Goal: Task Accomplishment & Management: Check status

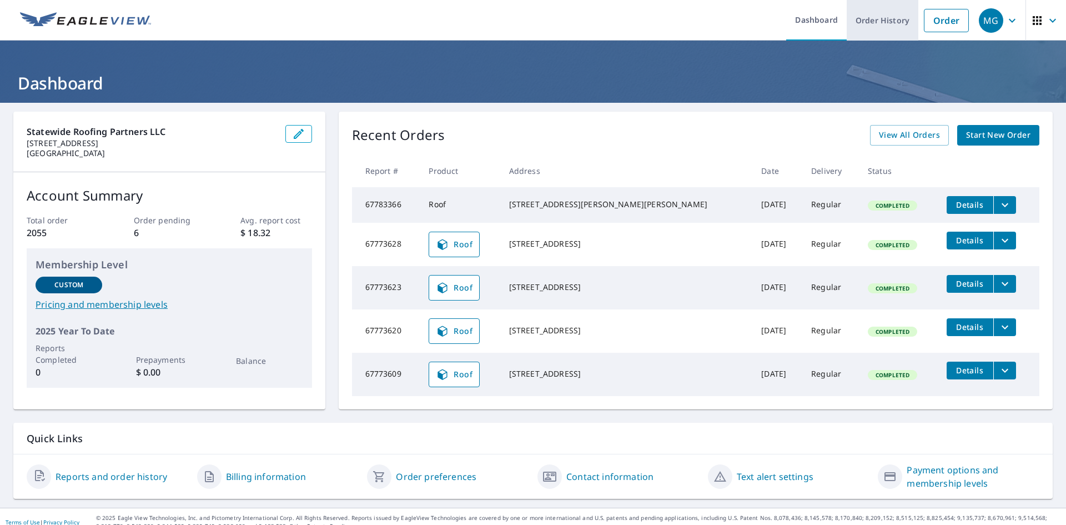
click at [531, 24] on link "Order History" at bounding box center [883, 20] width 72 height 41
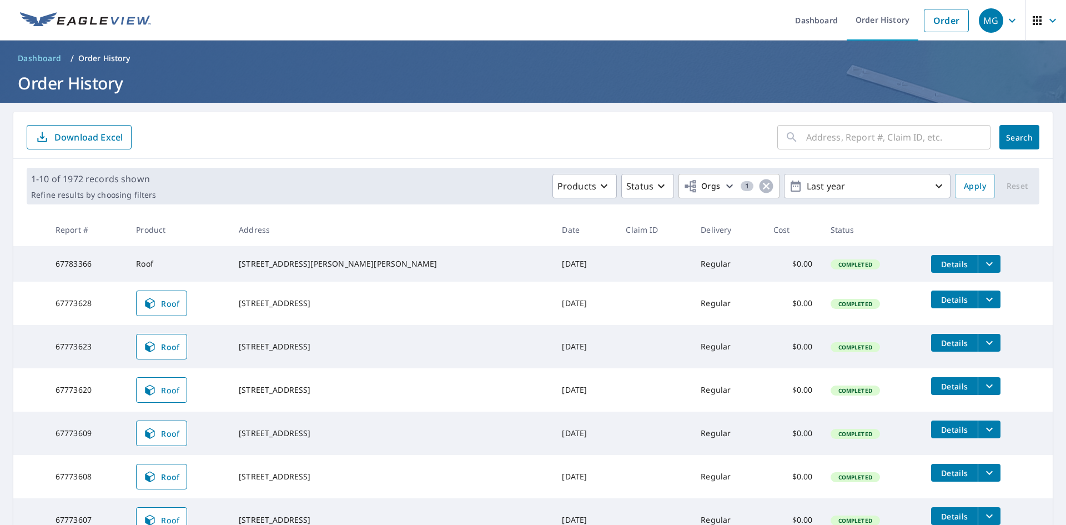
click at [531, 135] on input "text" at bounding box center [898, 137] width 184 height 31
paste input "[STREET_ADDRESS]"
type input "[STREET_ADDRESS]"
click at [531, 137] on span "Search" at bounding box center [1019, 137] width 22 height 11
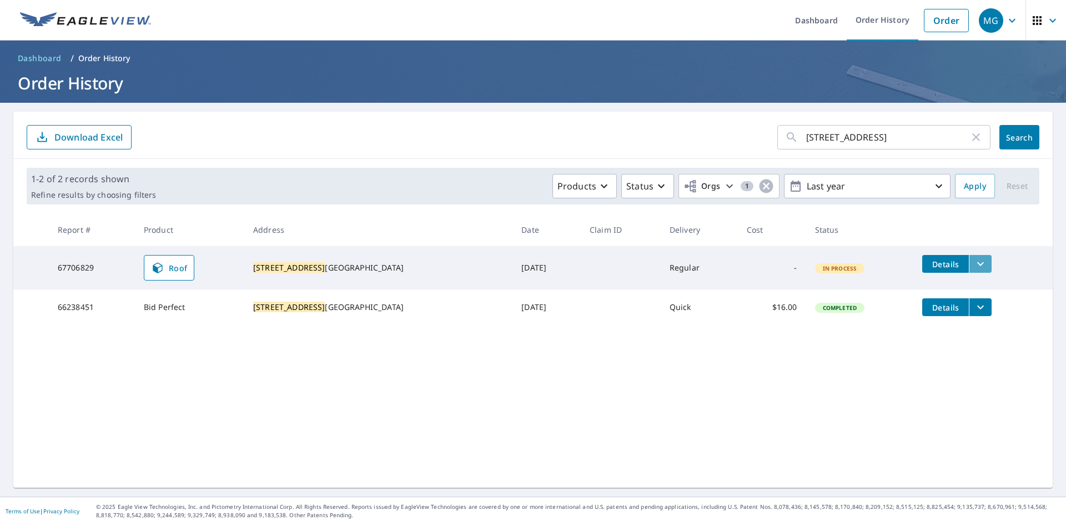
click at [531, 260] on icon "filesDropdownBtn-67706829" at bounding box center [980, 263] width 13 height 13
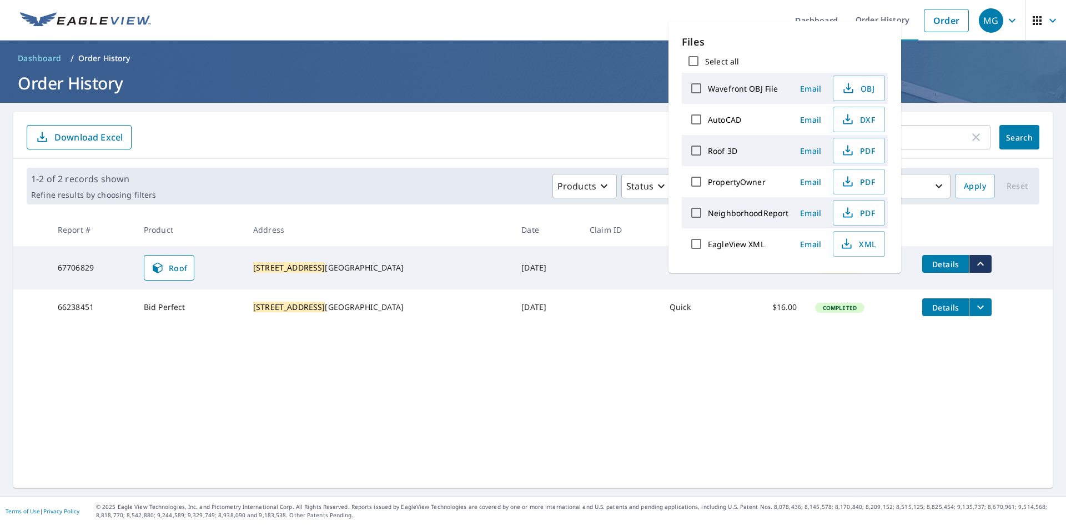
click at [531, 373] on div "1816 37TH ST ​ Search Download Excel 1-2 of 2 records shown Refine results by c…" at bounding box center [532, 300] width 1039 height 376
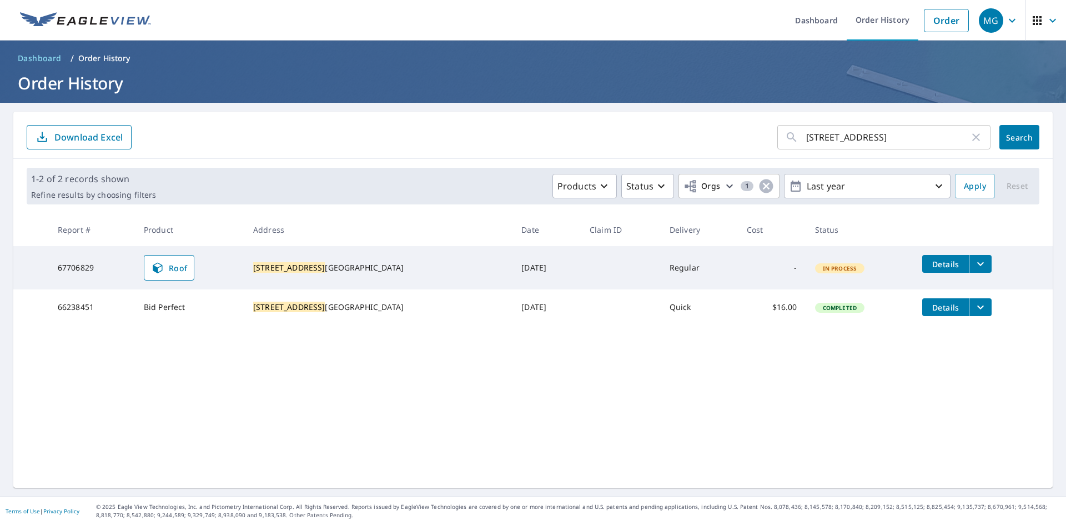
click at [531, 271] on td "Regular" at bounding box center [699, 267] width 77 height 43
click at [188, 263] on span "Roof" at bounding box center [169, 267] width 37 height 13
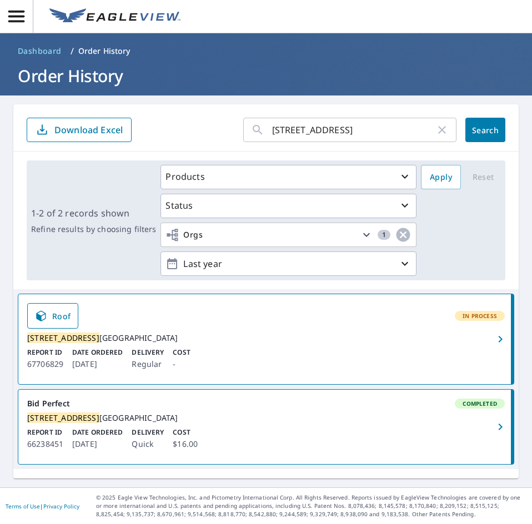
click at [351, 134] on input "[STREET_ADDRESS]" at bounding box center [353, 129] width 163 height 31
paste input "[STREET_ADDRESS]"
drag, startPoint x: 375, startPoint y: 132, endPoint x: 345, endPoint y: 130, distance: 30.0
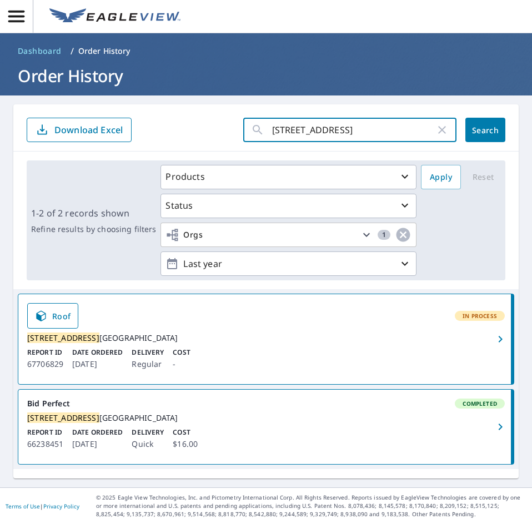
click at [345, 130] on input "[STREET_ADDRESS]" at bounding box center [353, 129] width 163 height 31
type input "4645 SE Pompano"
click button "Search" at bounding box center [485, 130] width 40 height 24
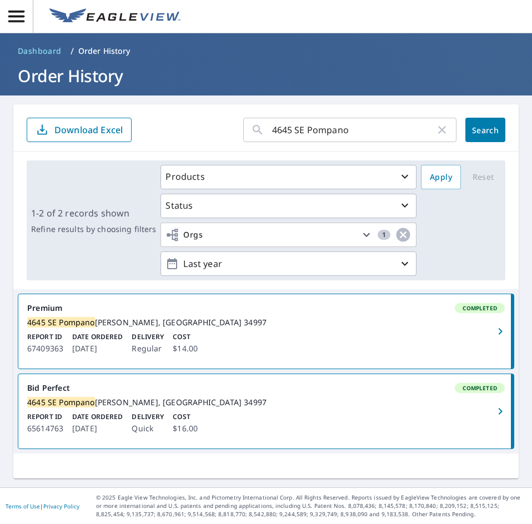
click at [253, 328] on div "[STREET_ADDRESS][PERSON_NAME]" at bounding box center [265, 323] width 477 height 10
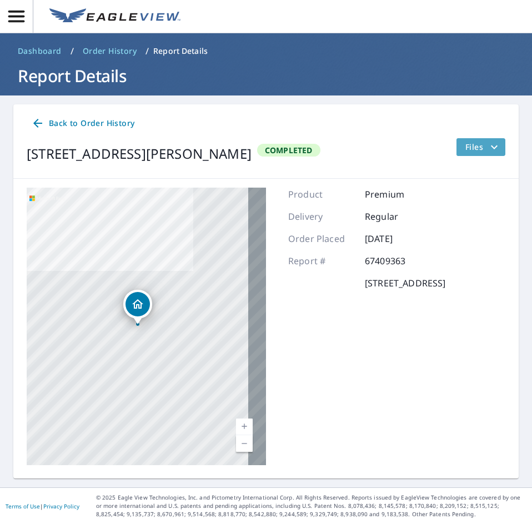
click at [465, 150] on span "Files" at bounding box center [483, 146] width 36 height 13
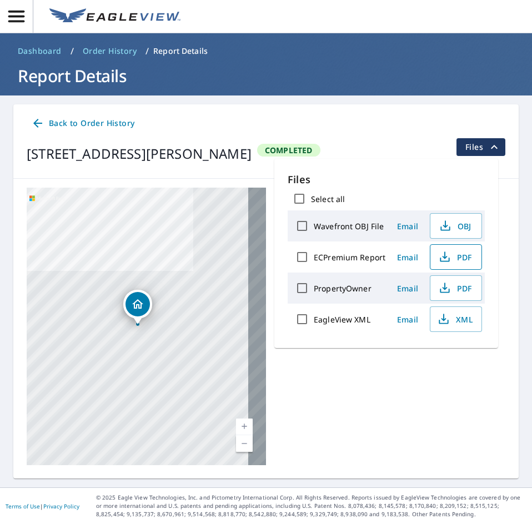
click at [455, 259] on span "PDF" at bounding box center [455, 256] width 36 height 13
